Goal: Find specific page/section: Find specific page/section

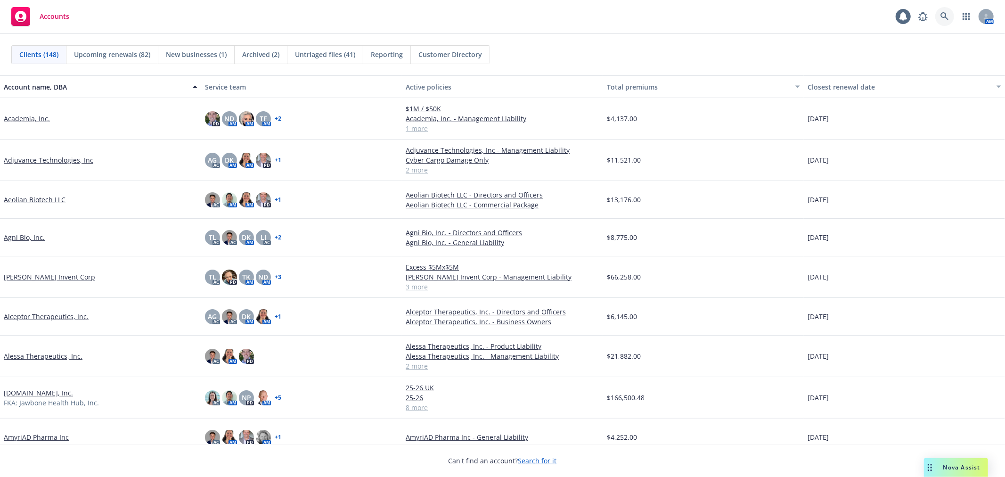
click at [944, 20] on icon at bounding box center [944, 16] width 8 height 8
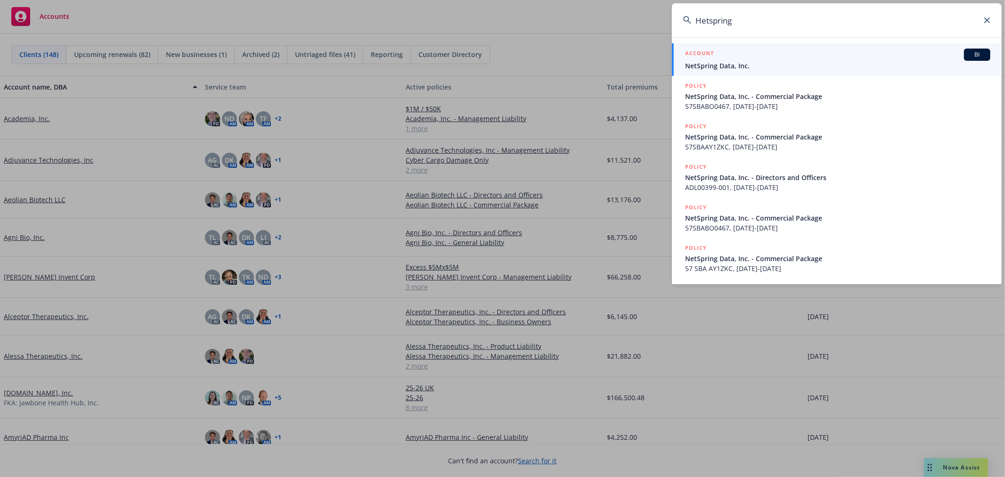
type input "Hetspring"
click at [797, 58] on div "ACCOUNT BI" at bounding box center [837, 55] width 305 height 12
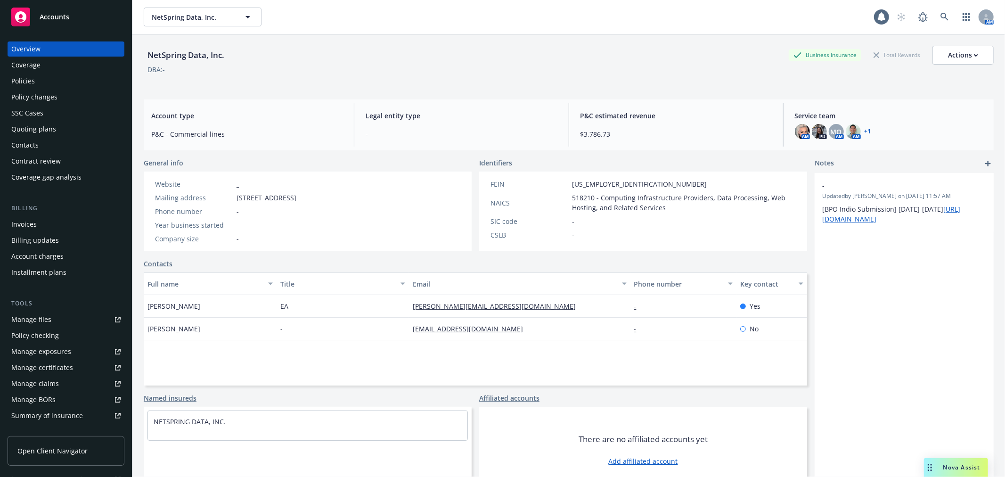
click at [862, 132] on div "+ 1" at bounding box center [866, 132] width 8 height 6
click at [864, 130] on link "+ 1" at bounding box center [867, 132] width 7 height 6
